Goal: Information Seeking & Learning: Check status

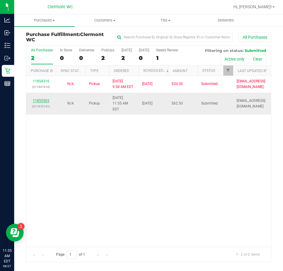
click at [44, 100] on link "11855503" at bounding box center [41, 101] width 17 height 4
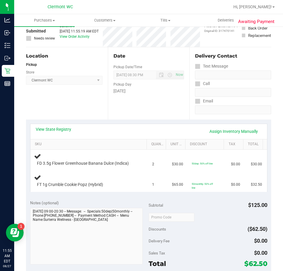
scroll to position [87, 0]
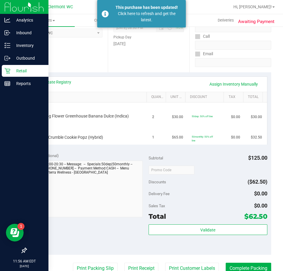
click at [7, 66] on div "Retail" at bounding box center [25, 71] width 47 height 12
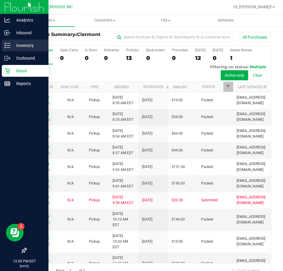
click at [8, 47] on icon at bounding box center [7, 46] width 6 height 6
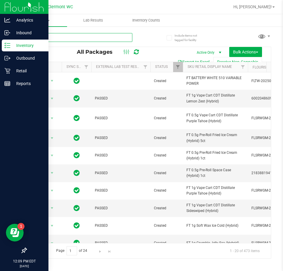
click at [84, 37] on input "text" at bounding box center [79, 37] width 106 height 9
type input "t19"
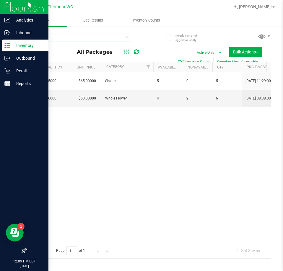
scroll to position [0, 338]
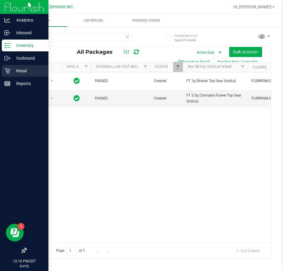
click at [20, 68] on p "Retail" at bounding box center [27, 70] width 35 height 7
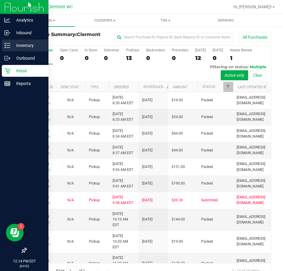
click at [22, 45] on p "Inventory" at bounding box center [27, 45] width 35 height 7
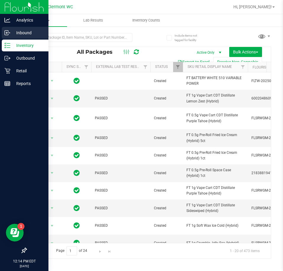
click at [17, 34] on p "Inbound" at bounding box center [27, 32] width 35 height 7
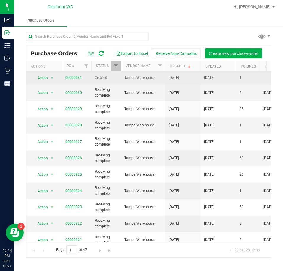
click at [74, 73] on td "00000931" at bounding box center [77, 78] width 30 height 13
click at [77, 77] on link "00000931" at bounding box center [73, 78] width 17 height 4
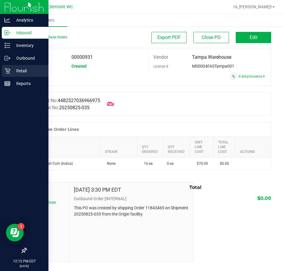
click at [16, 70] on p "Retail" at bounding box center [27, 70] width 35 height 7
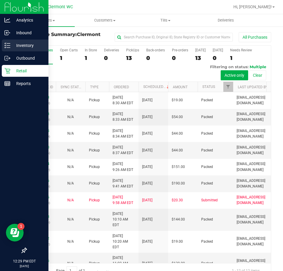
click at [9, 45] on icon at bounding box center [7, 46] width 6 height 6
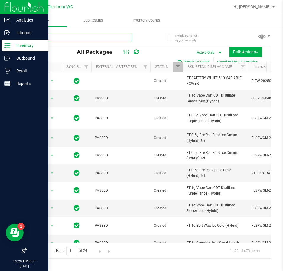
click at [82, 38] on input "text" at bounding box center [79, 37] width 106 height 9
type input "pbs"
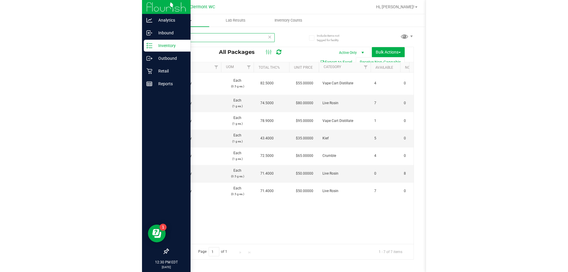
scroll to position [0, 352]
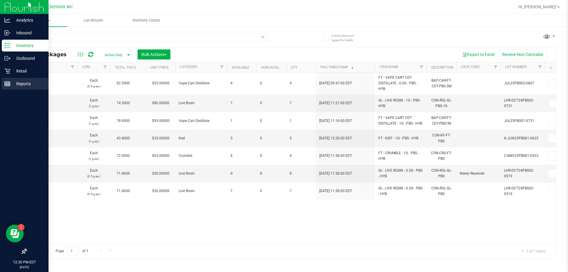
click at [14, 86] on p "Reports" at bounding box center [27, 83] width 35 height 7
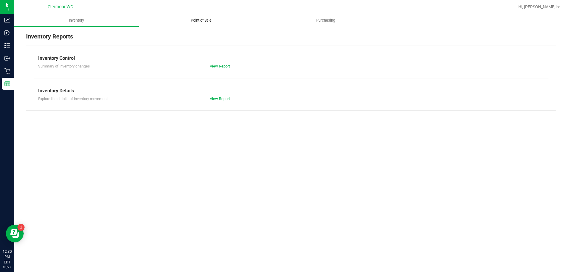
click at [204, 22] on span "Point of Sale" at bounding box center [201, 20] width 37 height 5
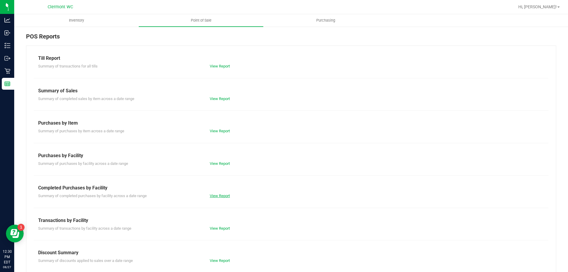
click at [212, 195] on link "View Report" at bounding box center [220, 195] width 20 height 4
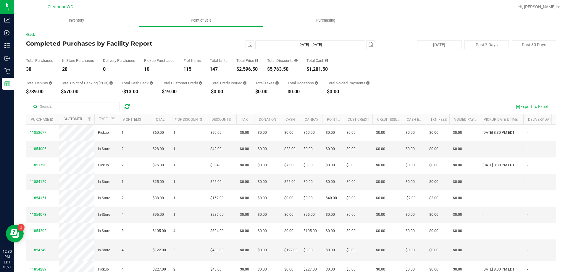
click at [78, 117] on link "Customer" at bounding box center [73, 119] width 18 height 4
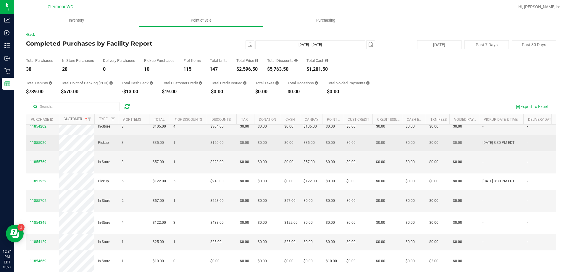
scroll to position [148, 0]
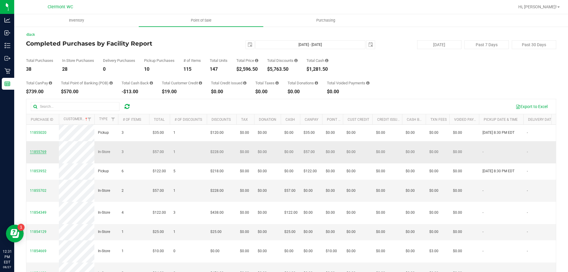
click at [41, 154] on span "11855769" at bounding box center [38, 152] width 17 height 4
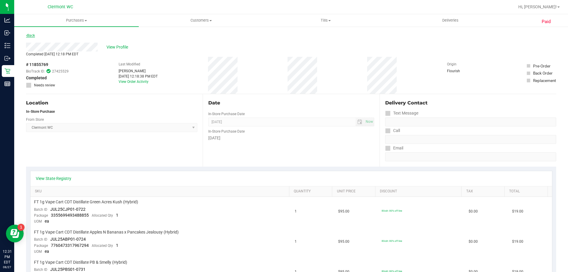
click at [33, 37] on link "Back" at bounding box center [30, 35] width 9 height 4
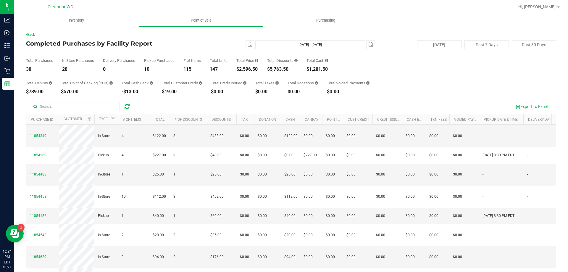
scroll to position [118, 0]
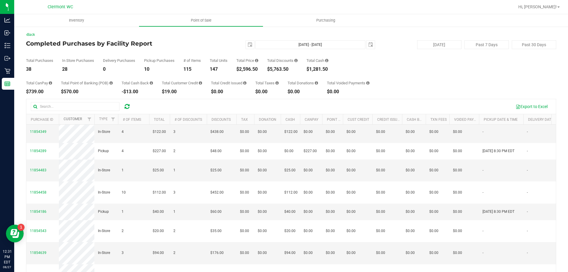
click at [74, 117] on link "Customer" at bounding box center [73, 119] width 18 height 4
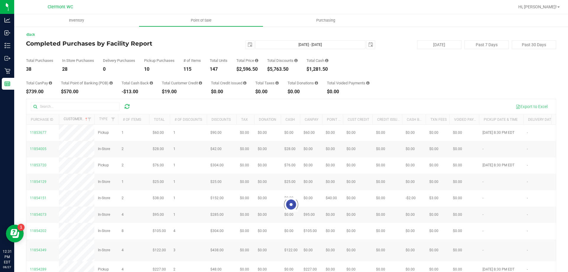
click at [76, 118] on link "Customer" at bounding box center [76, 119] width 25 height 4
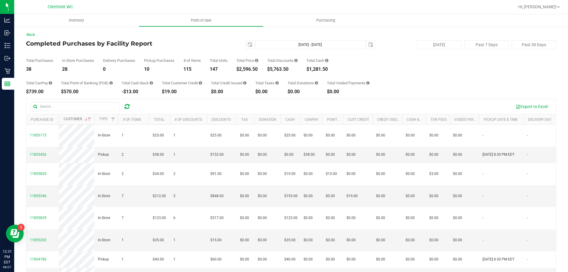
click at [76, 118] on link "Customer" at bounding box center [76, 119] width 25 height 4
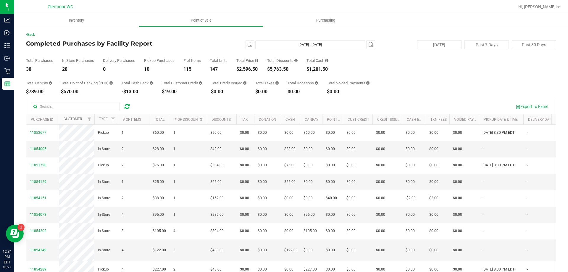
click at [76, 118] on link "Customer" at bounding box center [73, 119] width 18 height 4
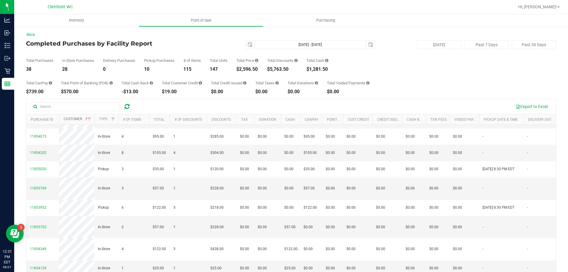
scroll to position [118, 0]
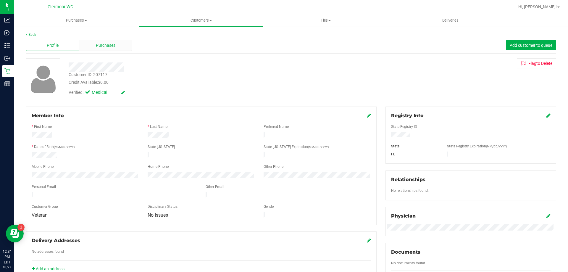
click at [119, 45] on div "Purchases" at bounding box center [105, 45] width 53 height 11
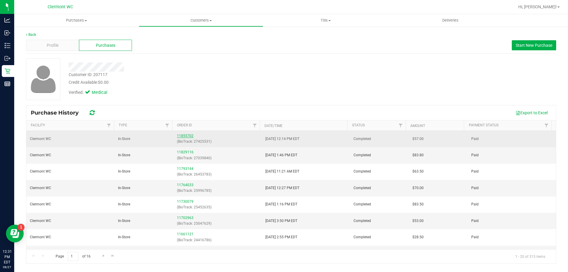
click at [188, 136] on link "11855702" at bounding box center [185, 136] width 17 height 4
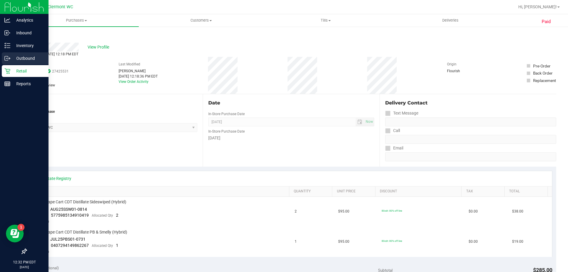
click at [11, 54] on div "Outbound" at bounding box center [25, 58] width 47 height 12
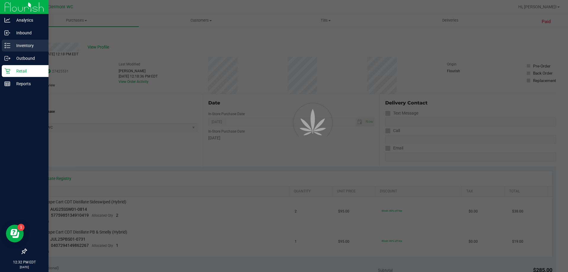
click at [27, 50] on div "Inventory" at bounding box center [25, 46] width 47 height 12
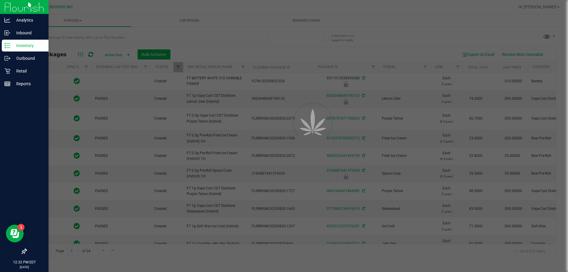
type input "[DATE]"
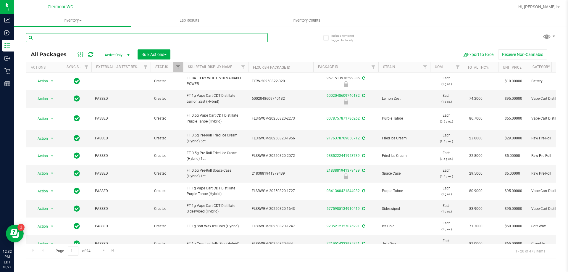
click at [129, 38] on input "text" at bounding box center [147, 37] width 242 height 9
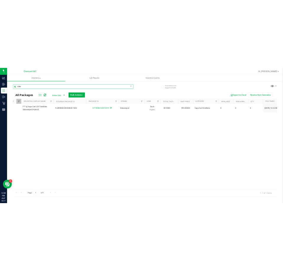
scroll to position [0, 193]
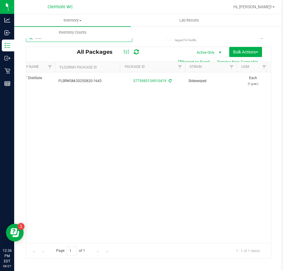
type input "side"
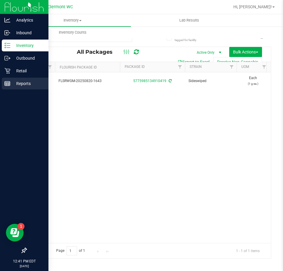
click at [14, 83] on p "Reports" at bounding box center [27, 83] width 35 height 7
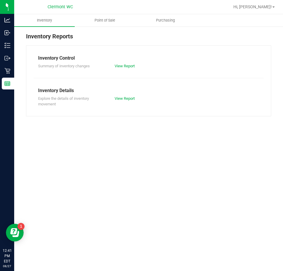
click at [107, 14] on link "Point of Sale" at bounding box center [105, 20] width 61 height 12
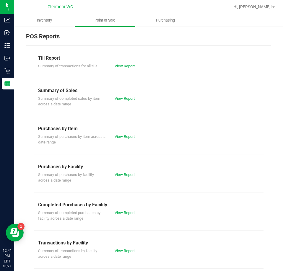
click at [123, 218] on div "Summary of completed purchases by facility across a date range View Report" at bounding box center [149, 215] width 230 height 13
click at [124, 212] on link "View Report" at bounding box center [125, 213] width 20 height 4
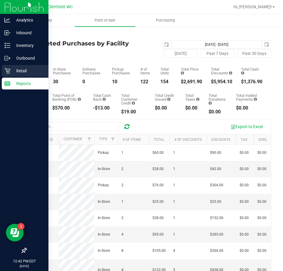
click at [17, 73] on p "Retail" at bounding box center [27, 70] width 35 height 7
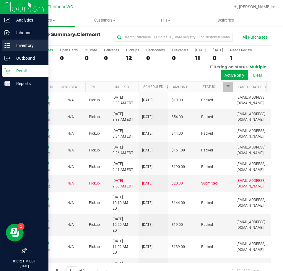
click at [13, 48] on p "Inventory" at bounding box center [27, 45] width 35 height 7
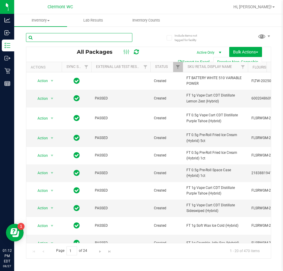
click at [84, 39] on input "text" at bounding box center [79, 37] width 106 height 9
type input "CJP"
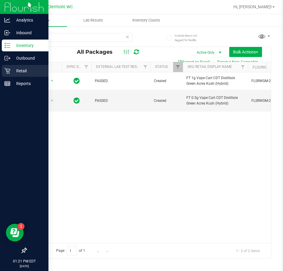
click at [9, 73] on icon at bounding box center [7, 71] width 6 height 6
